Goal: Task Accomplishment & Management: Use online tool/utility

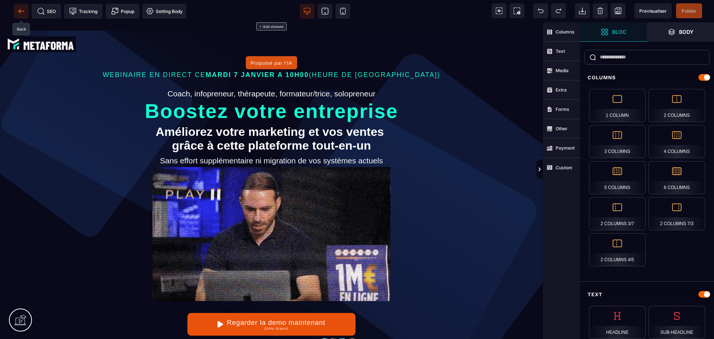
click at [22, 13] on icon at bounding box center [20, 10] width 7 height 7
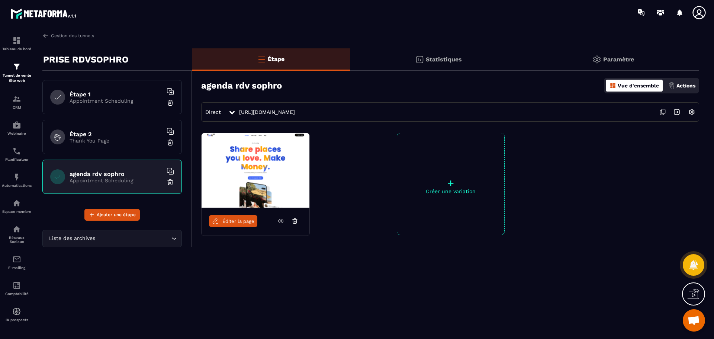
click at [130, 175] on h6 "agenda rdv sophro" at bounding box center [116, 173] width 93 height 7
click at [110, 174] on h6 "agenda rdv sophro" at bounding box center [116, 173] width 93 height 7
click at [292, 198] on img at bounding box center [256, 170] width 108 height 74
click at [99, 103] on p "Appointment Scheduling" at bounding box center [116, 101] width 93 height 6
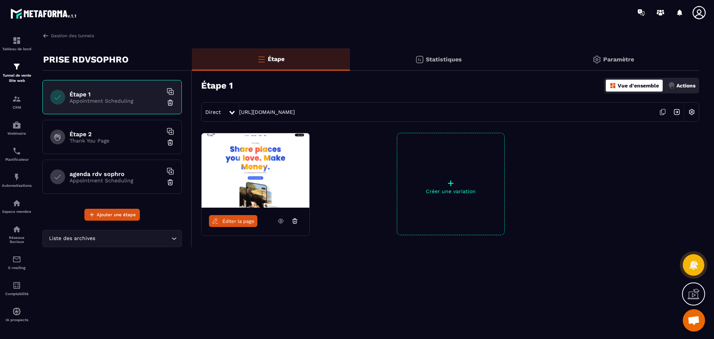
click at [99, 131] on h6 "Étape 2" at bounding box center [116, 134] width 93 height 7
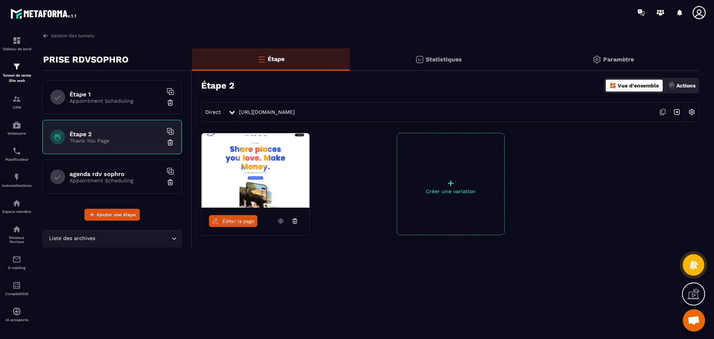
click at [170, 185] on img at bounding box center [170, 181] width 7 height 7
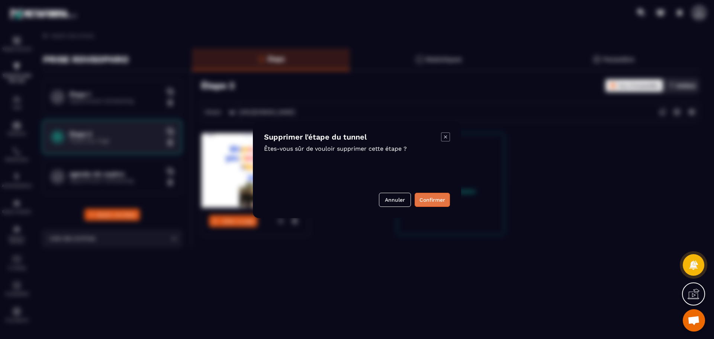
click at [444, 198] on button "Confirmer" at bounding box center [432, 200] width 35 height 14
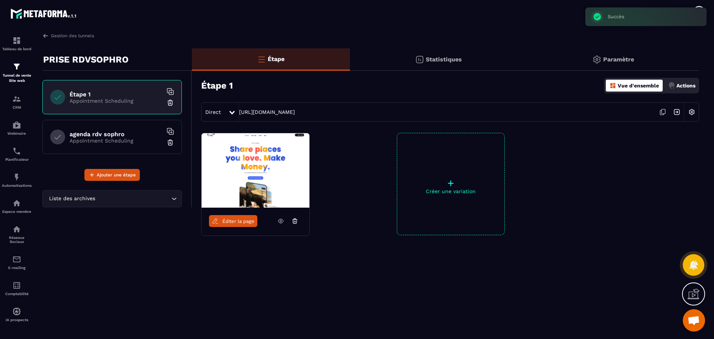
click at [91, 104] on div "Étape 1 Appointment Scheduling" at bounding box center [111, 97] width 139 height 34
click at [433, 57] on p "Statistiques" at bounding box center [444, 59] width 36 height 7
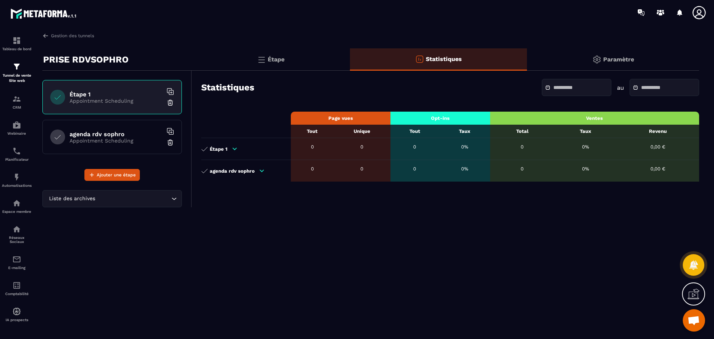
click at [263, 170] on icon at bounding box center [261, 170] width 7 height 7
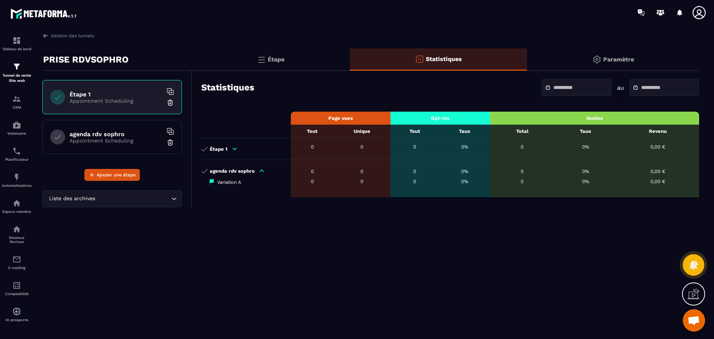
click at [239, 184] on p "Variation A" at bounding box center [229, 182] width 24 height 6
click at [226, 148] on p "Étape 1" at bounding box center [219, 149] width 18 height 6
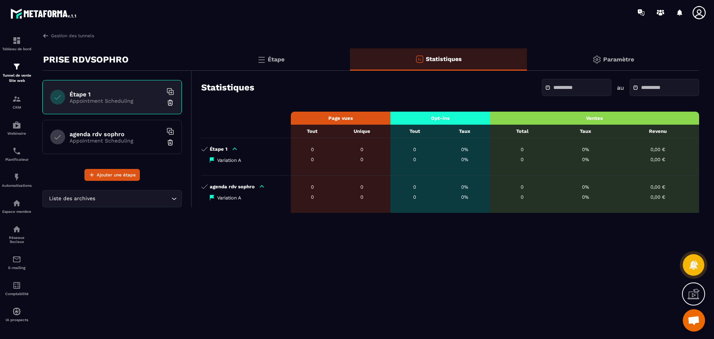
click at [613, 59] on p "Paramètre" at bounding box center [618, 59] width 31 height 7
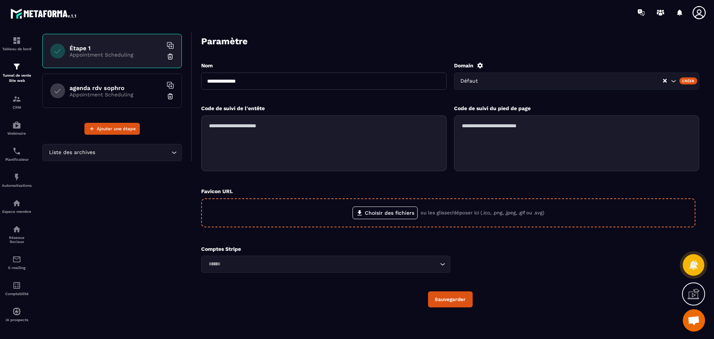
scroll to position [47, 0]
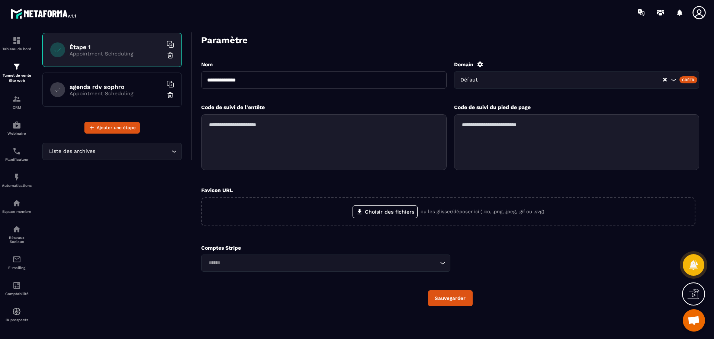
click at [241, 265] on input "Search for option" at bounding box center [322, 263] width 232 height 8
click at [332, 283] on span "Veuillez rechercher" at bounding box center [325, 280] width 56 height 7
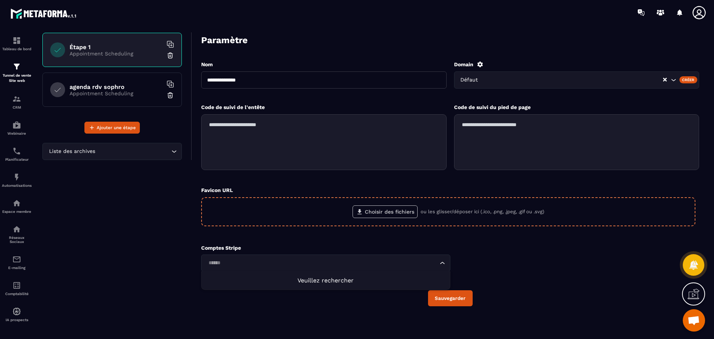
click at [393, 212] on label "Choisir des fichiers" at bounding box center [384, 211] width 65 height 13
click at [0, 0] on input "Choisir des fichiers" at bounding box center [0, 0] width 0 height 0
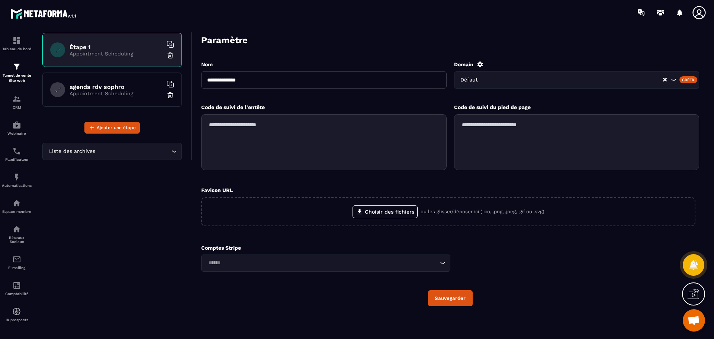
click at [579, 133] on textarea at bounding box center [576, 142] width 245 height 56
click at [283, 149] on textarea at bounding box center [323, 142] width 245 height 56
click at [272, 87] on input "**********" at bounding box center [323, 79] width 245 height 17
click at [91, 59] on div "Étape 1 Appointment Scheduling" at bounding box center [111, 50] width 139 height 34
